Goal: Task Accomplishment & Management: Manage account settings

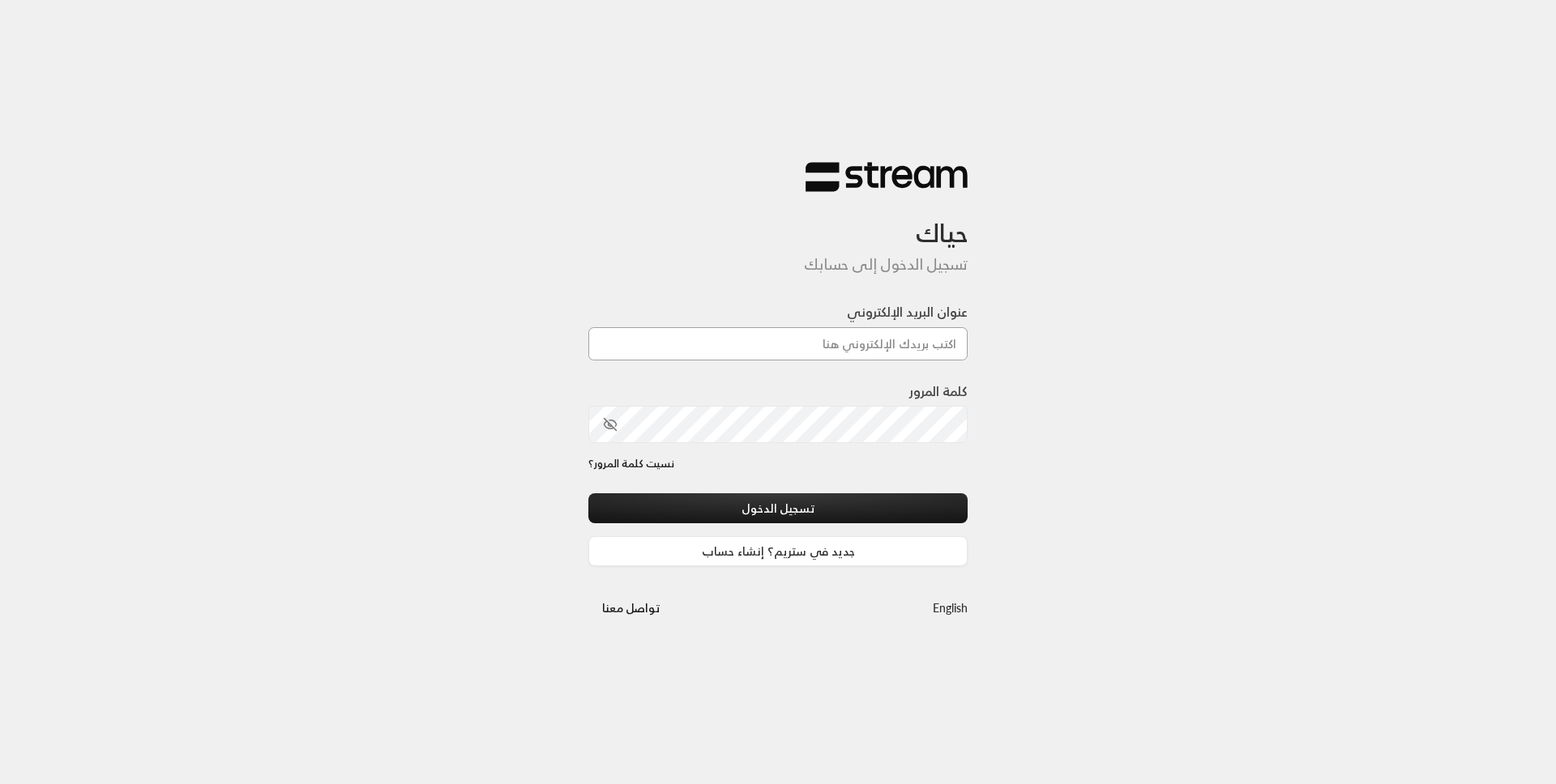
click at [702, 357] on input "عنوان البريد الإلكتروني" at bounding box center [778, 344] width 379 height 33
click at [704, 350] on input "عنوان البريد الإلكتروني" at bounding box center [778, 344] width 379 height 33
paste input "[EMAIL_ADDRESS][DOMAIN_NAME]"
type input "[EMAIL_ADDRESS][DOMAIN_NAME]"
click at [753, 446] on div "كلمة المرور" at bounding box center [778, 419] width 379 height 74
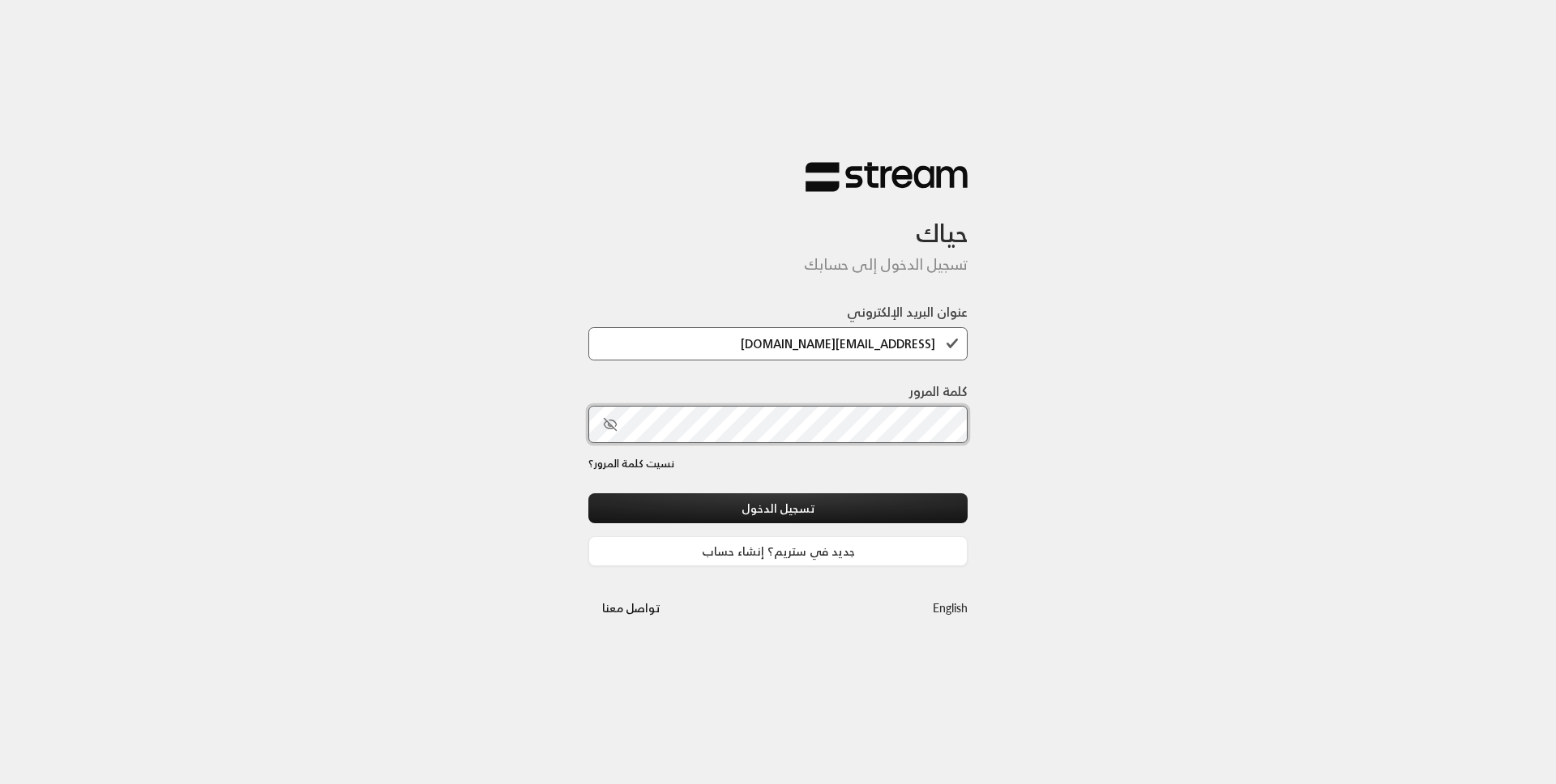
click at [588, 493] on button "تسجيل الدخول" at bounding box center [778, 508] width 379 height 30
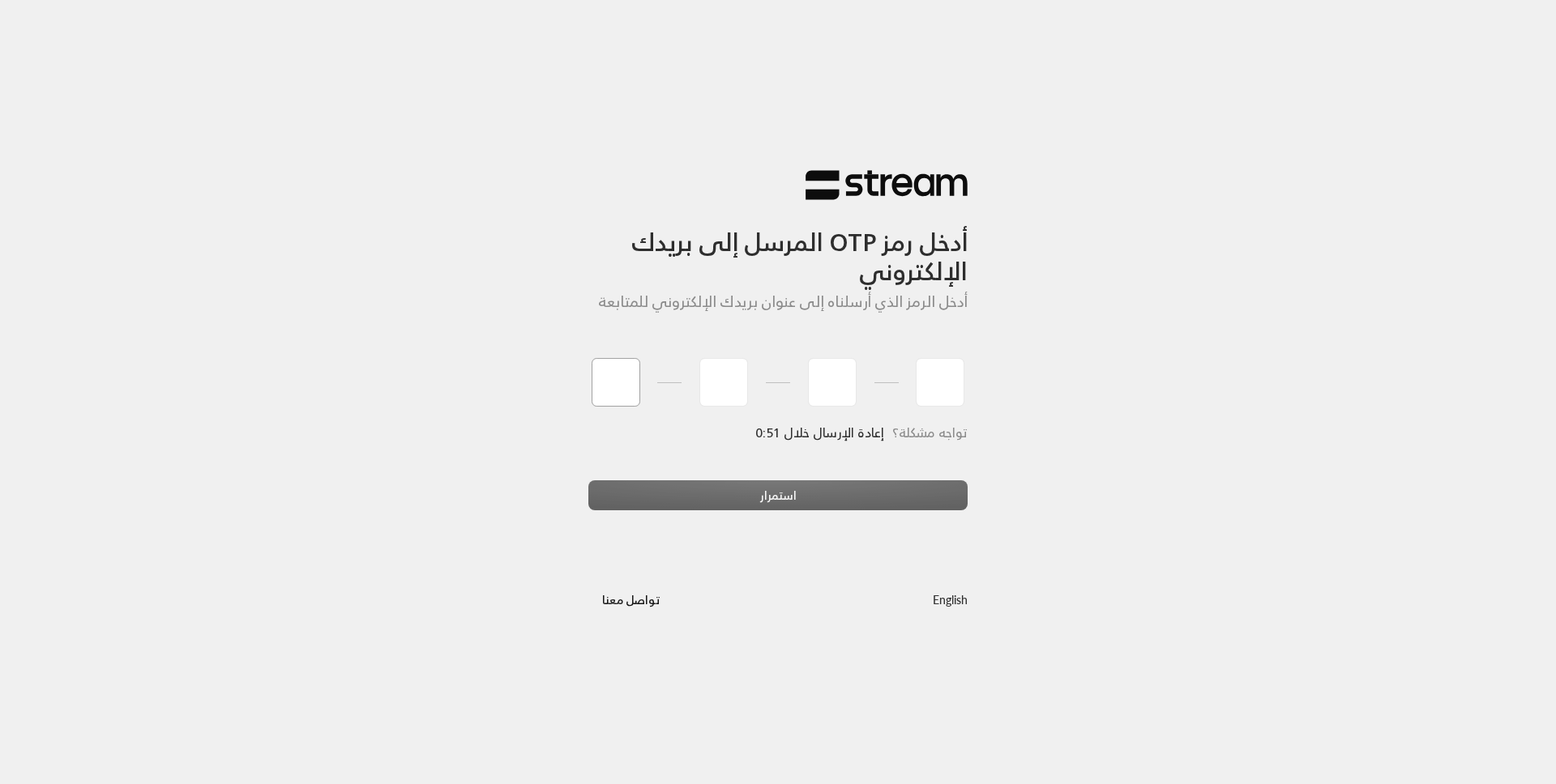
paste input "2"
type input "2"
type input "6"
type input "4"
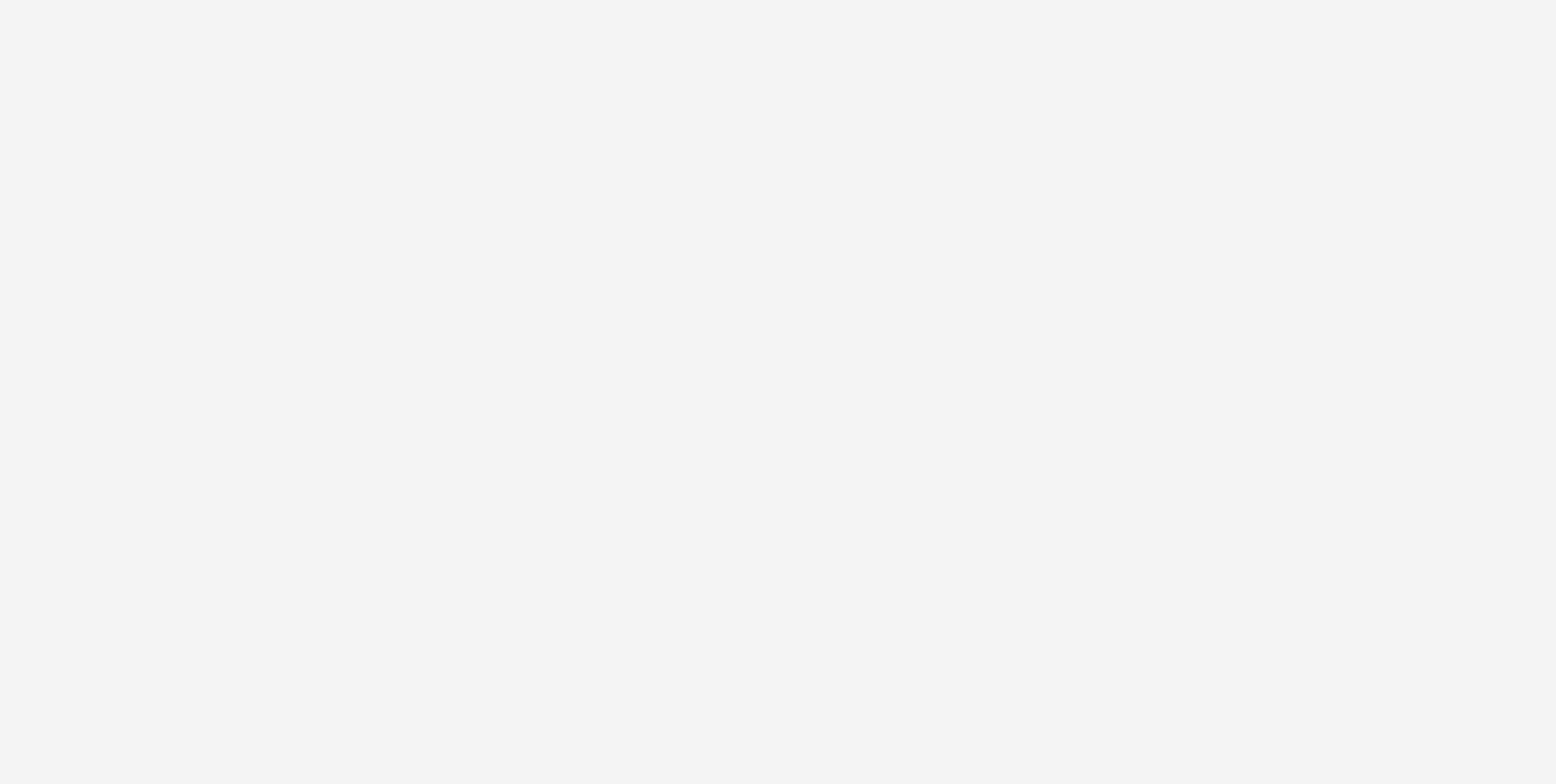
click at [777, 501] on div "أدخل رمز OTP المرسل إلى بريدك الإلكتروني أدخل الرمز الذي أرسلناه إلى عنوان بريد…" at bounding box center [778, 392] width 1556 height 784
